Goal: Information Seeking & Learning: Check status

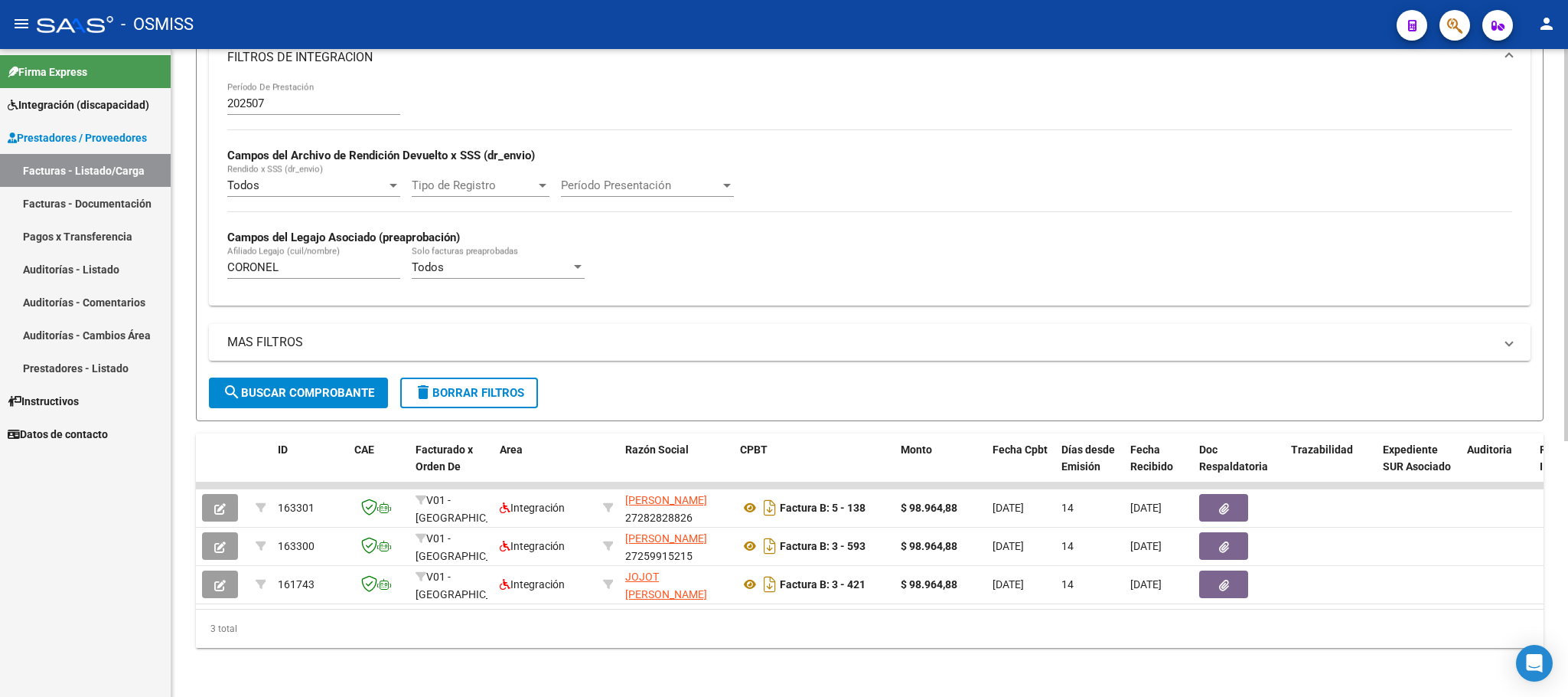
click at [485, 386] on span "delete Borrar Filtros" at bounding box center [469, 393] width 110 height 14
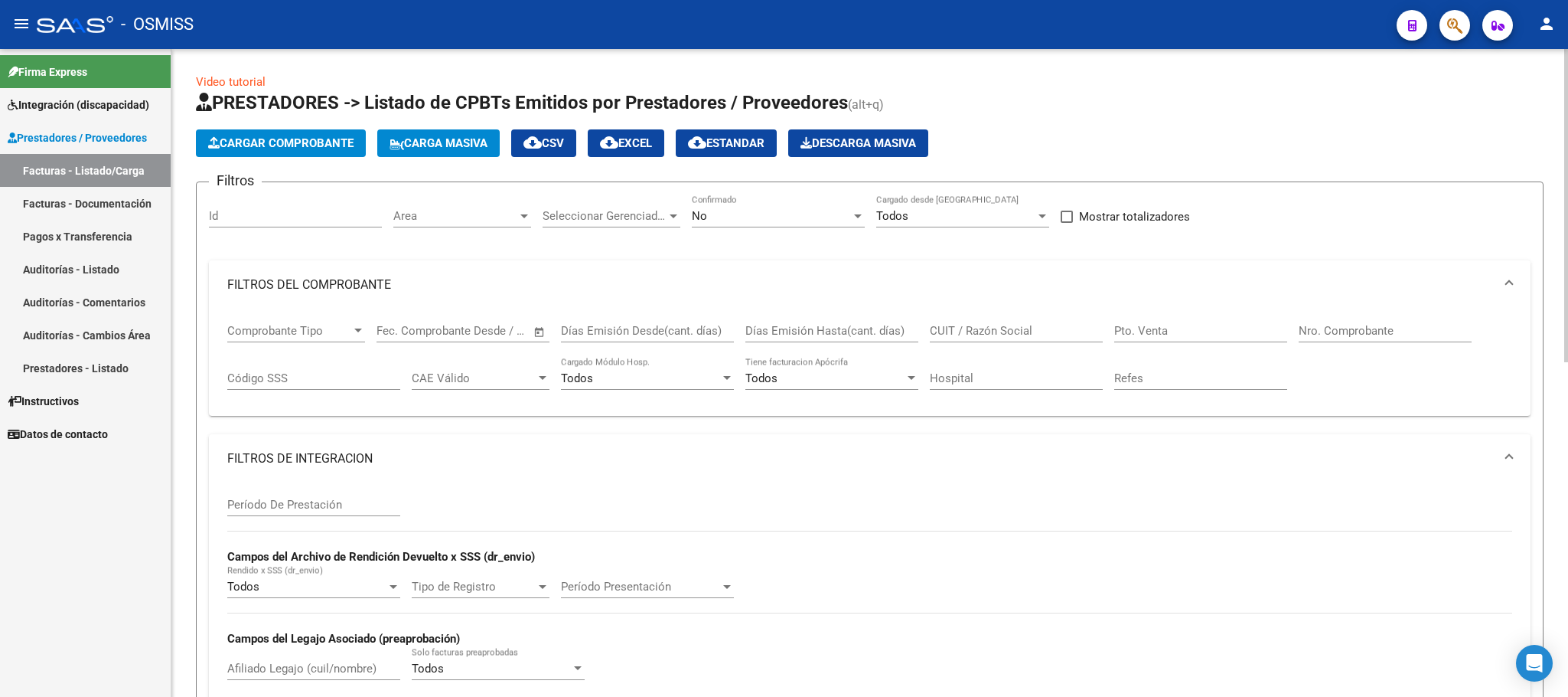
click at [703, 216] on span "No" at bounding box center [699, 216] width 15 height 14
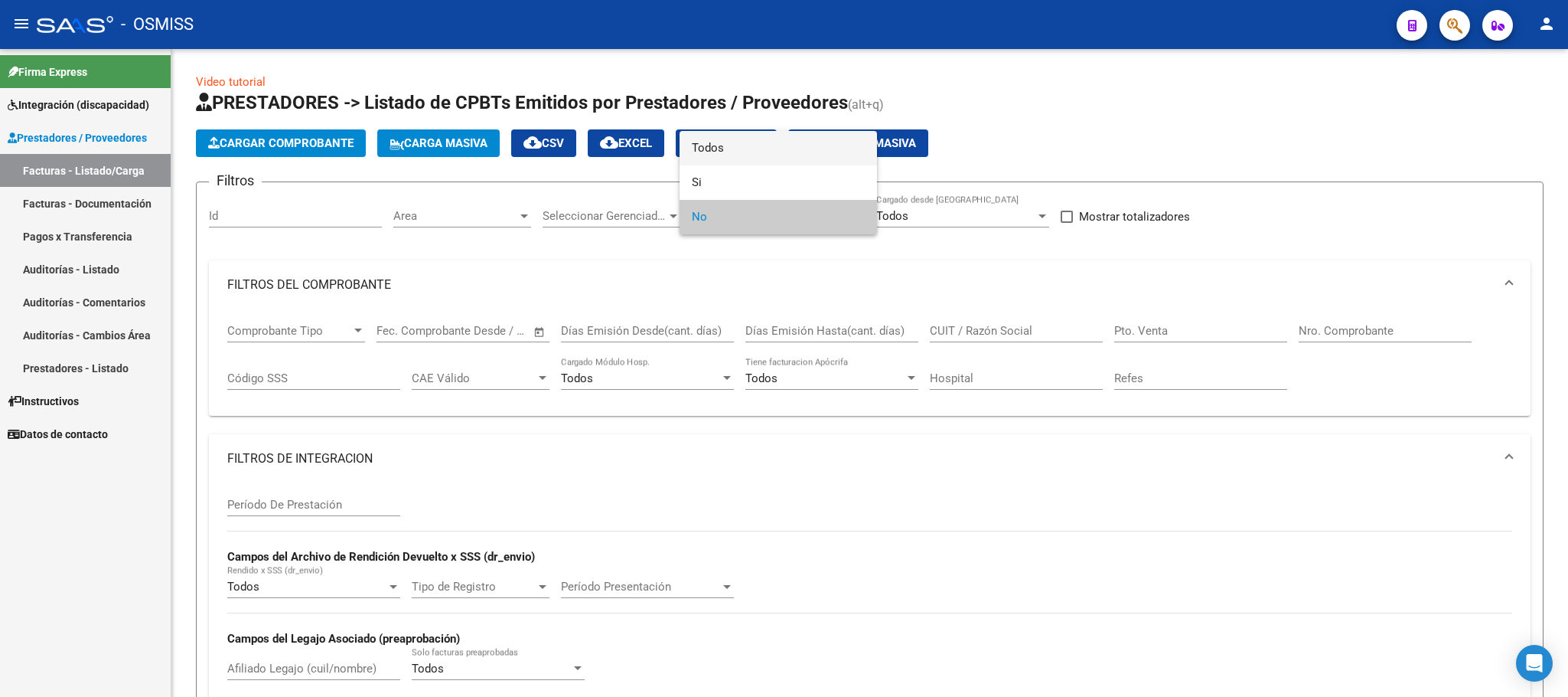
click at [726, 143] on span "Todos" at bounding box center [778, 148] width 173 height 35
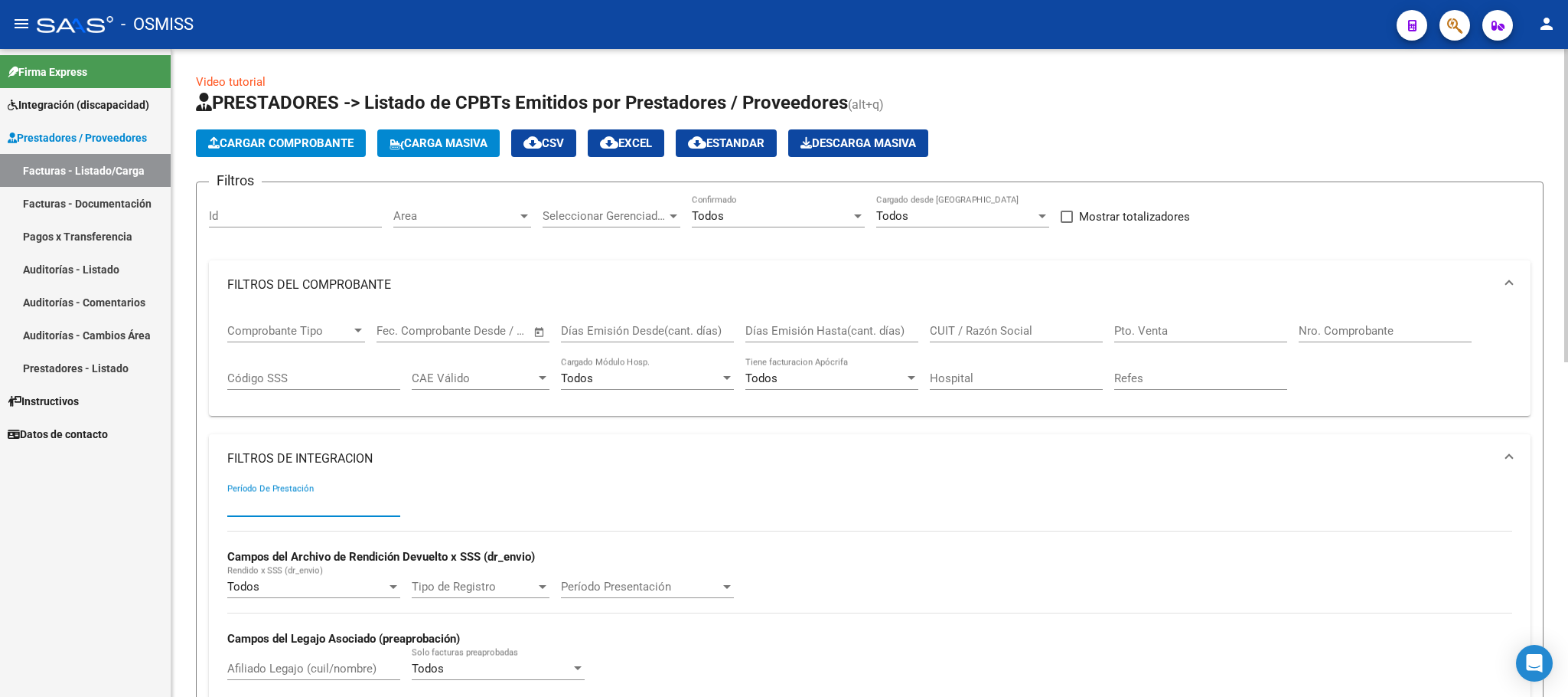
click at [328, 499] on input "Período De Prestación" at bounding box center [313, 505] width 173 height 14
type input "202505"
click at [290, 680] on div "Afiliado Legajo (cuil/nombre)" at bounding box center [313, 663] width 173 height 33
type input "H"
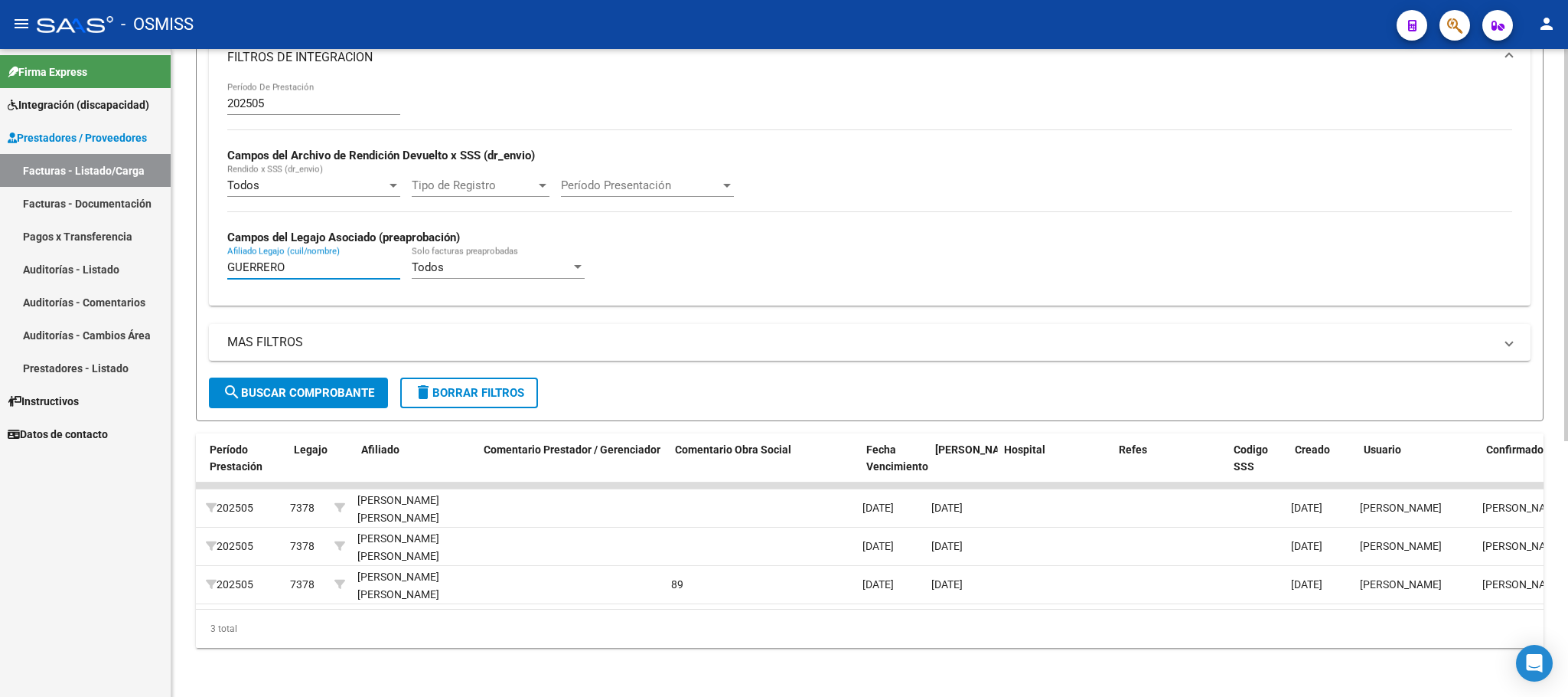
scroll to position [0, 173]
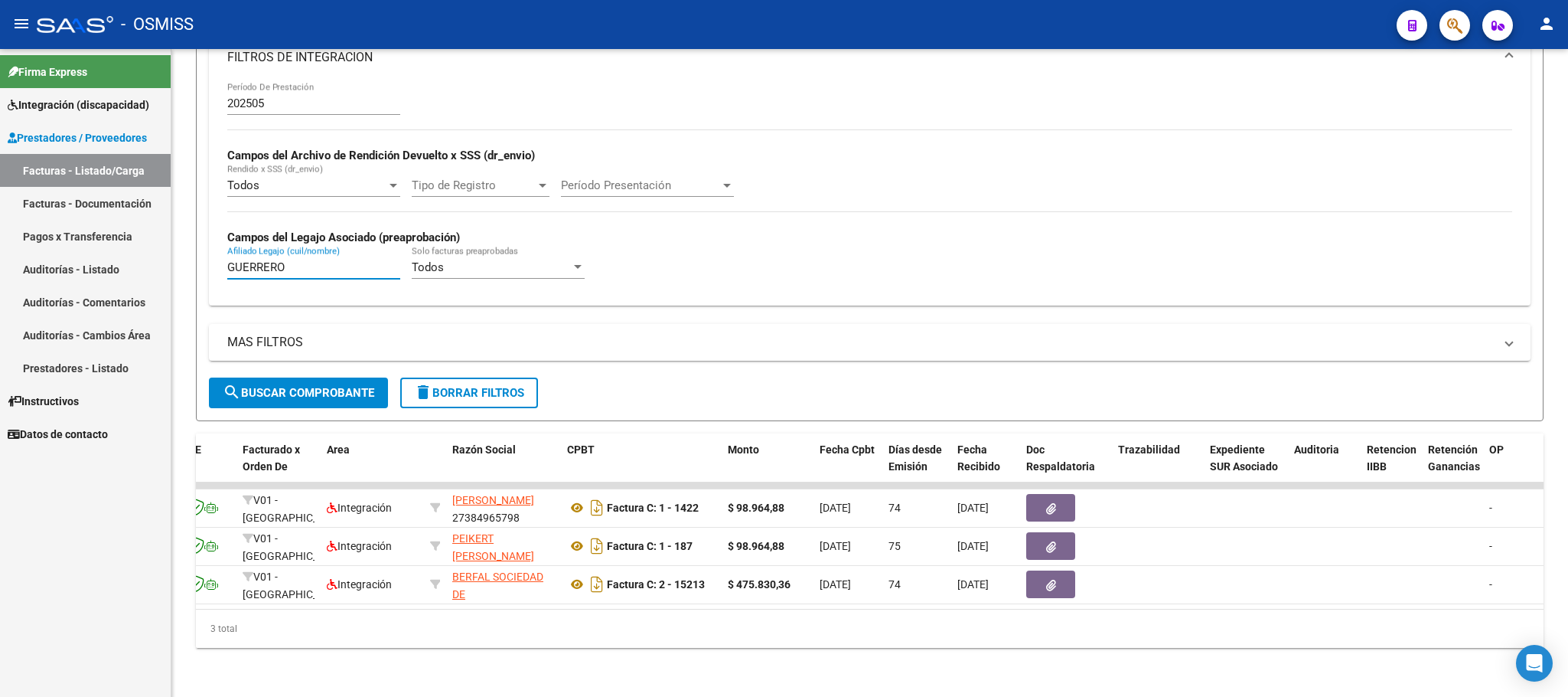
type input "GUERRERO"
